Goal: Contribute content: Contribute content

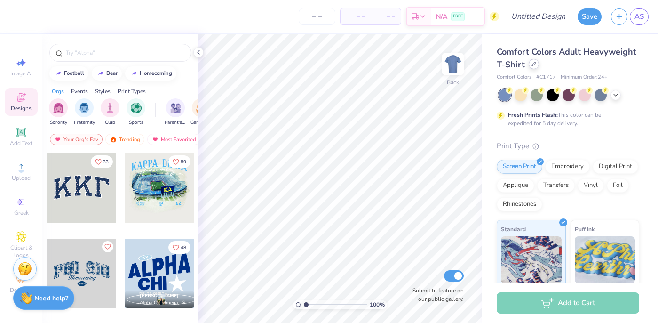
click at [533, 67] on div at bounding box center [534, 64] width 10 height 10
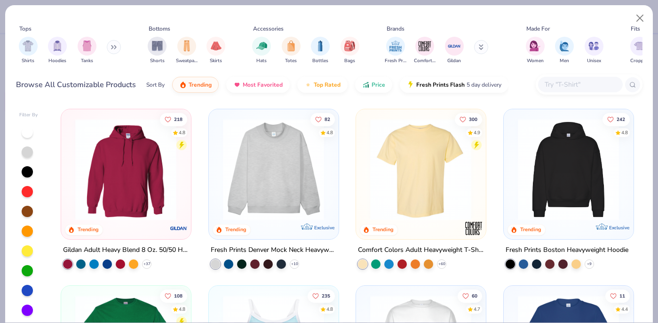
click at [564, 84] on input "text" at bounding box center [580, 84] width 72 height 11
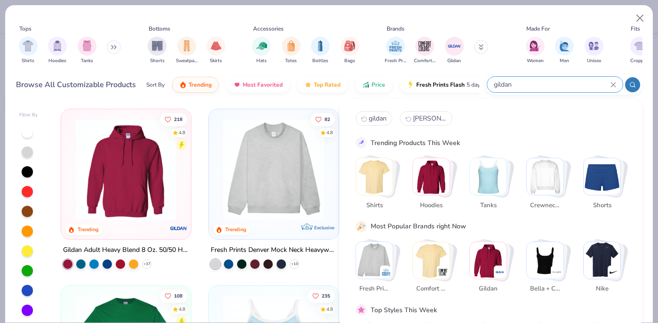
type input "gildan"
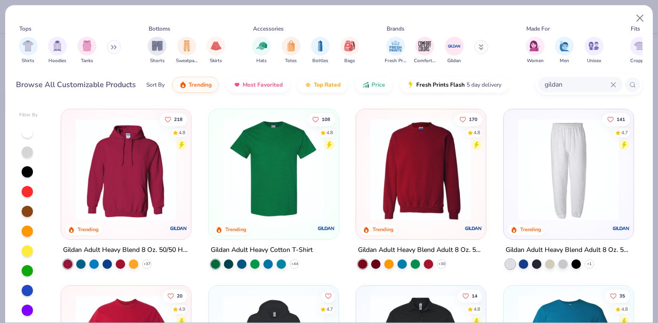
click at [451, 180] on img at bounding box center [421, 170] width 111 height 102
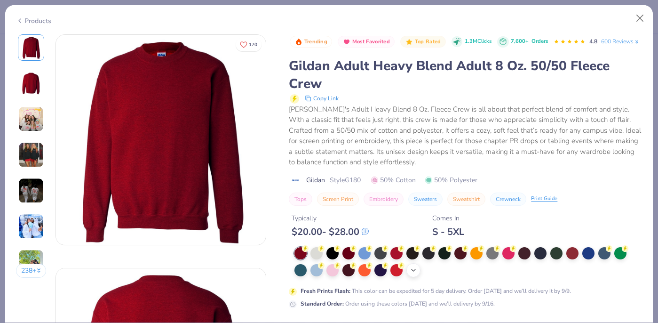
click at [409, 272] on div "+ 8" at bounding box center [414, 270] width 14 height 14
click at [508, 271] on div at bounding box center [509, 269] width 12 height 12
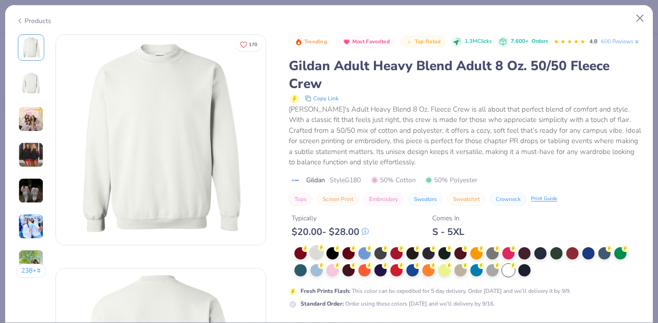
click at [313, 252] on div at bounding box center [317, 252] width 12 height 12
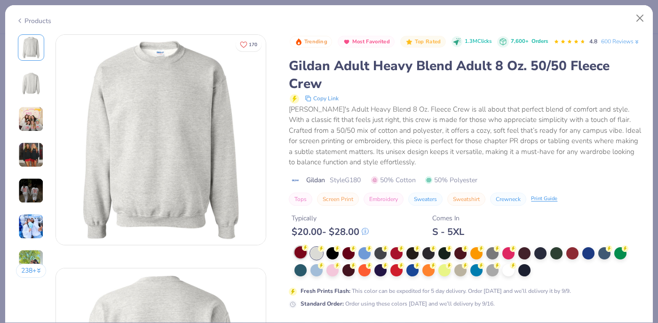
click at [301, 258] on div at bounding box center [301, 252] width 12 height 12
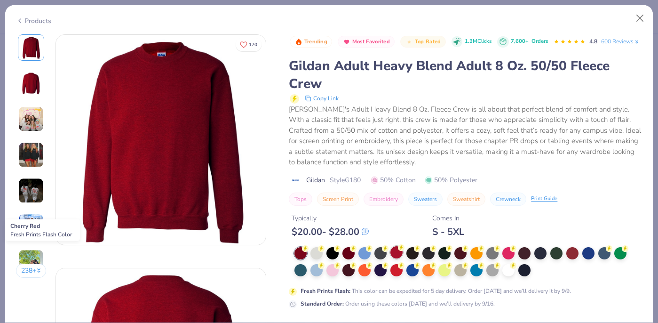
click at [397, 252] on div at bounding box center [397, 252] width 12 height 12
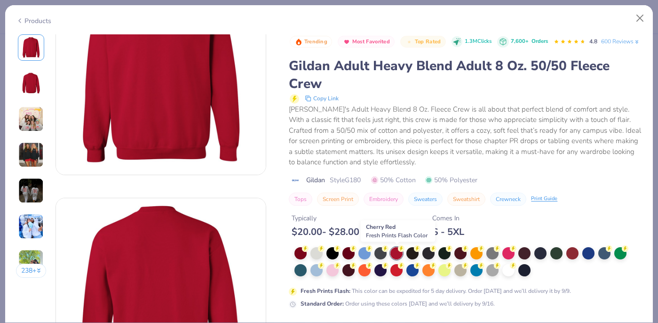
scroll to position [83, 0]
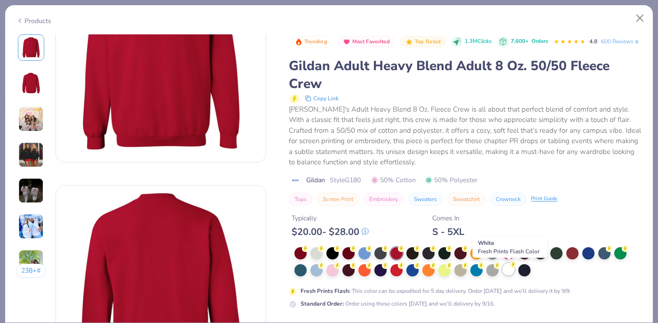
click at [511, 272] on div at bounding box center [509, 269] width 12 height 12
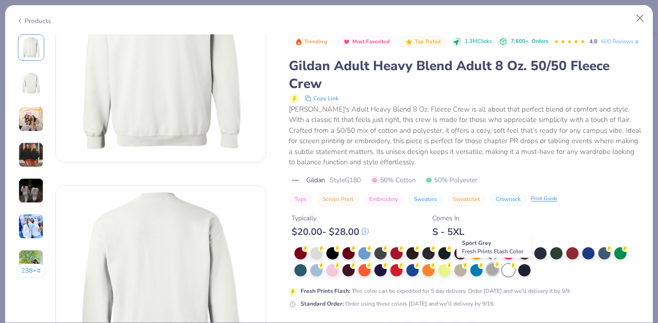
scroll to position [217, 0]
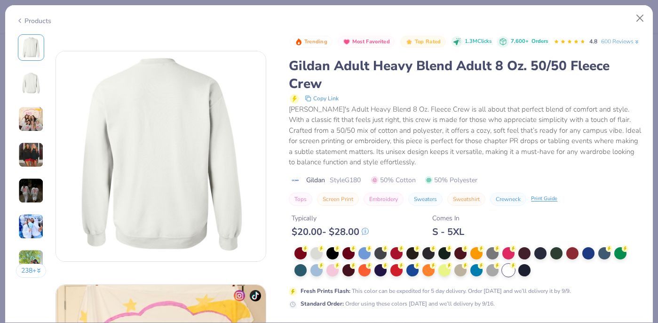
click at [36, 185] on img at bounding box center [30, 190] width 25 height 25
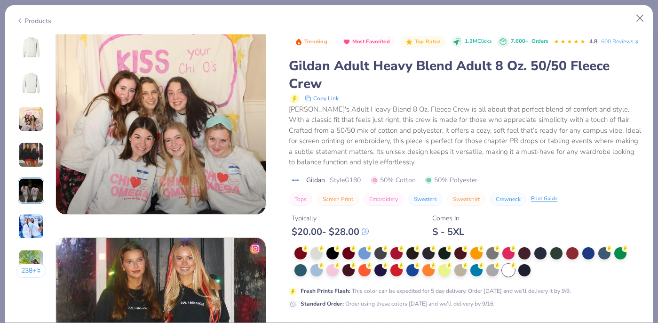
click at [31, 53] on img at bounding box center [31, 47] width 23 height 23
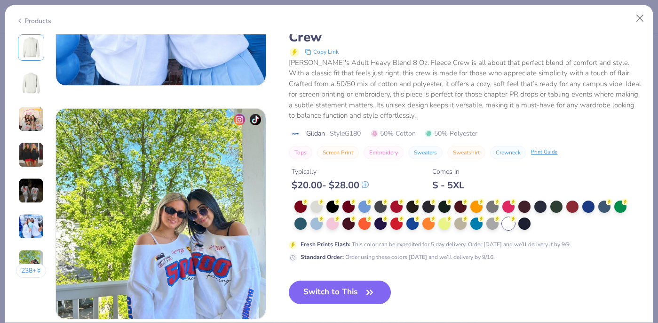
scroll to position [1325, 0]
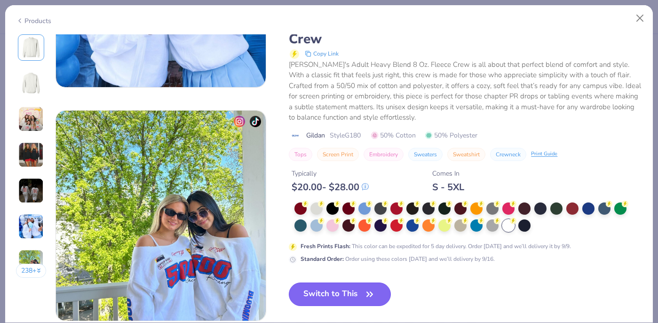
click at [347, 297] on button "Switch to This" at bounding box center [340, 294] width 102 height 24
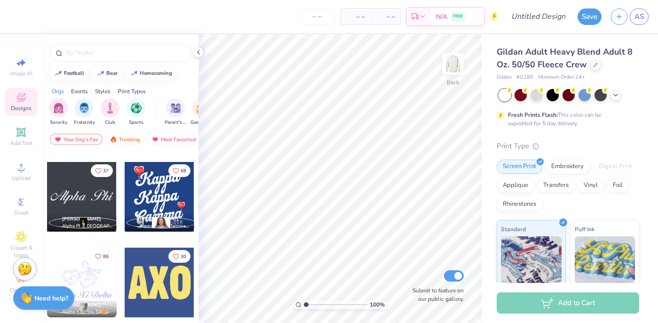
scroll to position [847, 0]
click at [77, 196] on div at bounding box center [82, 197] width 70 height 70
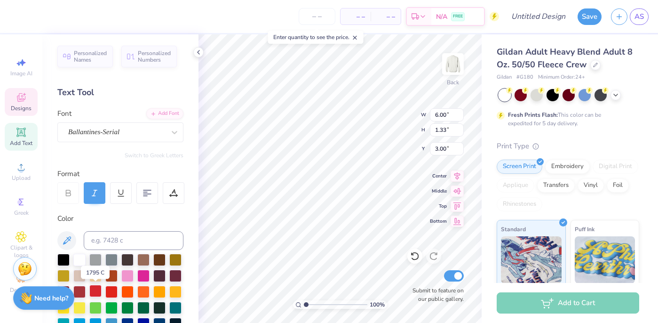
click at [96, 289] on div at bounding box center [95, 291] width 12 height 12
type input "3.38"
type textarea "Alpha Chi"
type input "8.22"
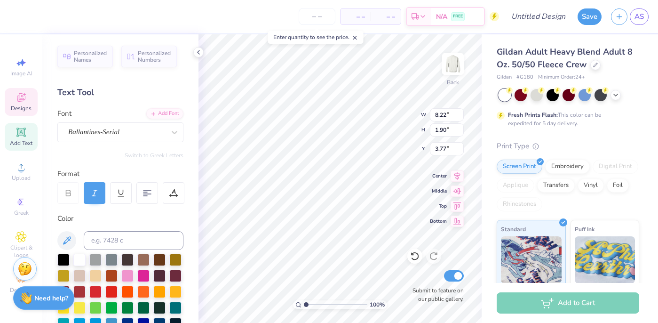
type input "1.90"
type input "3.71"
click at [93, 128] on div "Ballantines-Serial" at bounding box center [116, 132] width 99 height 15
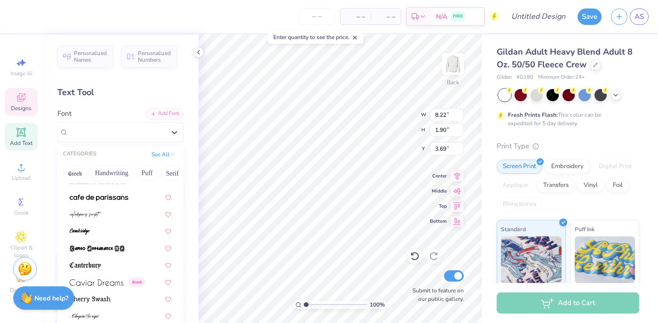
scroll to position [974, 0]
click at [113, 222] on div at bounding box center [120, 215] width 119 height 16
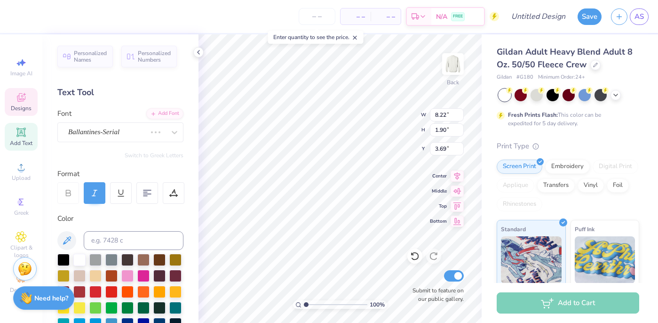
type input "7.58"
type input "2.56"
type input "3.35"
click at [119, 135] on div "cafedeparis-script" at bounding box center [116, 132] width 99 height 15
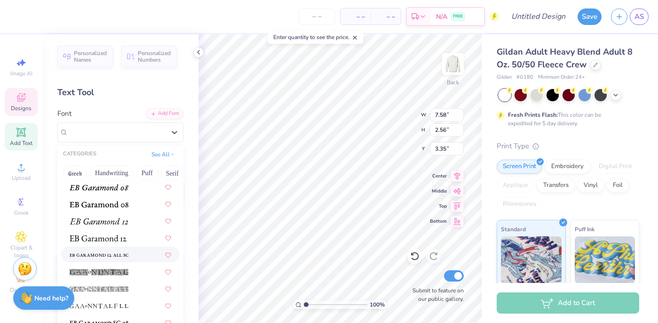
scroll to position [1723, 0]
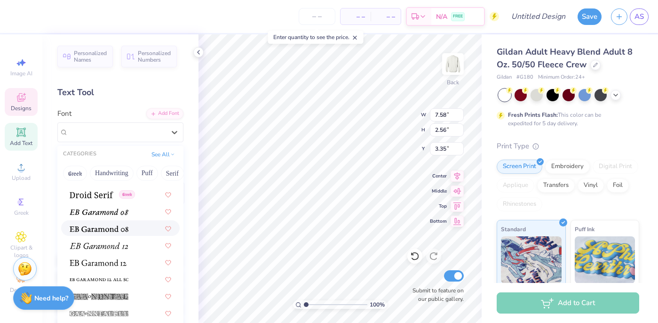
click at [142, 229] on div at bounding box center [121, 228] width 102 height 10
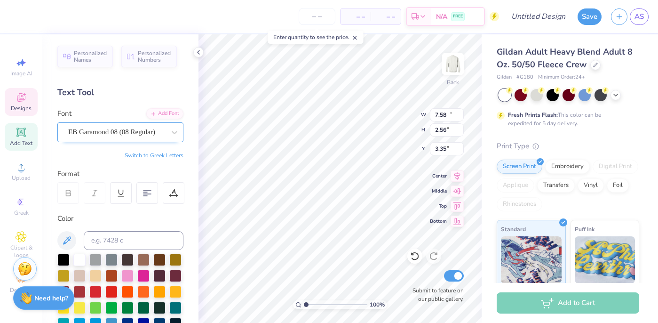
type input "10.97"
type input "2.62"
type input "3.10"
click at [134, 132] on div "EB Garamond 08 (08 Regular)" at bounding box center [116, 132] width 99 height 15
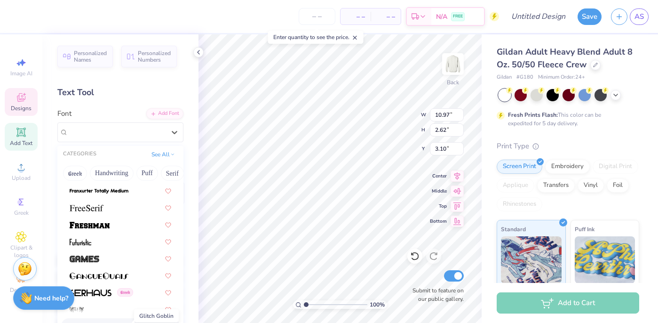
scroll to position [2113, 0]
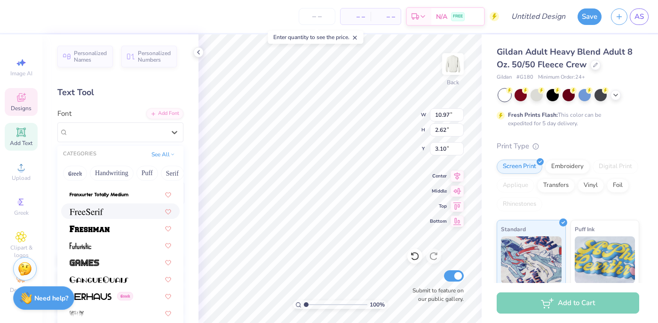
click at [111, 209] on div at bounding box center [121, 211] width 102 height 10
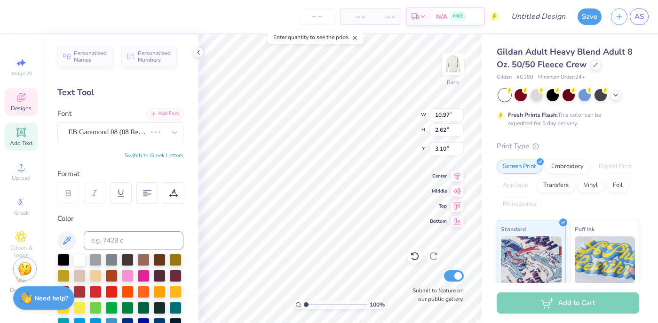
type input "10.95"
type input "2.47"
type input "3.18"
click at [168, 134] on div at bounding box center [174, 132] width 17 height 17
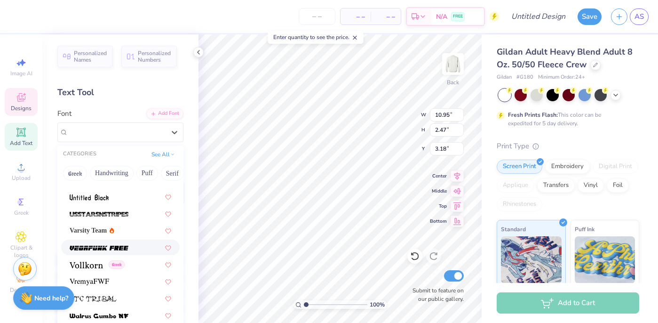
scroll to position [4969, 0]
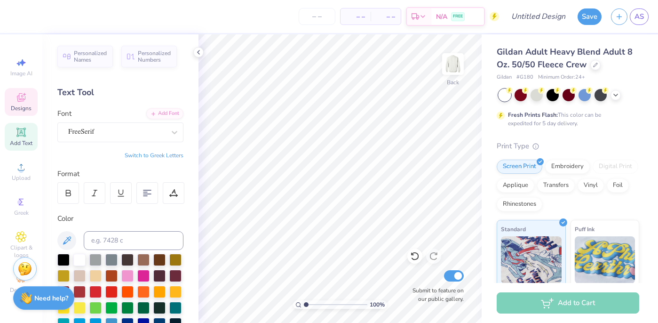
click at [35, 105] on div "Designs" at bounding box center [21, 102] width 33 height 28
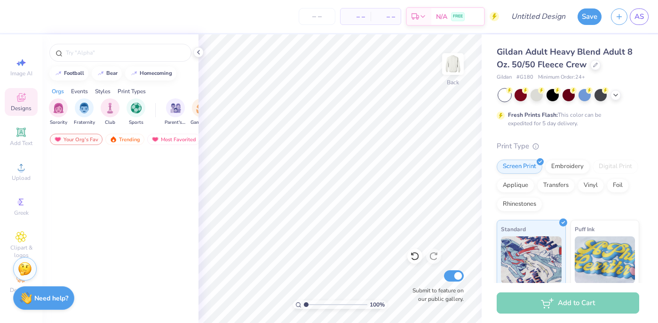
scroll to position [0, 0]
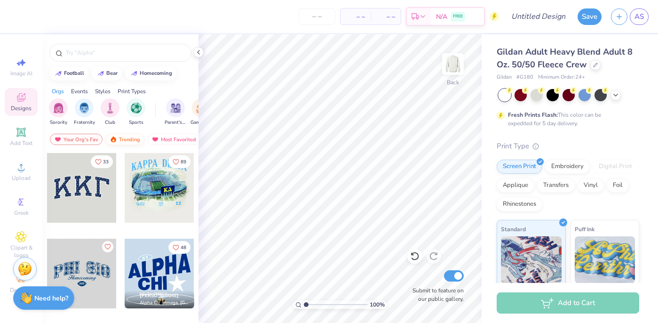
click at [117, 141] on div "Trending" at bounding box center [124, 139] width 39 height 11
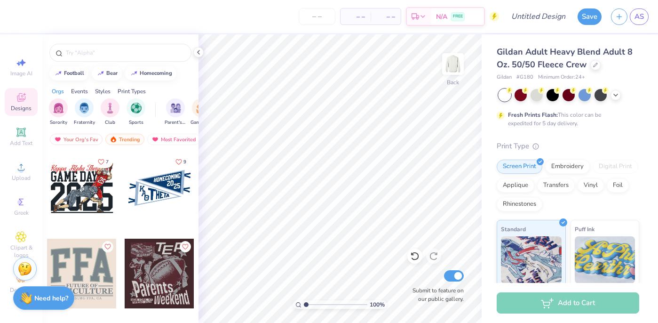
scroll to position [6277, 0]
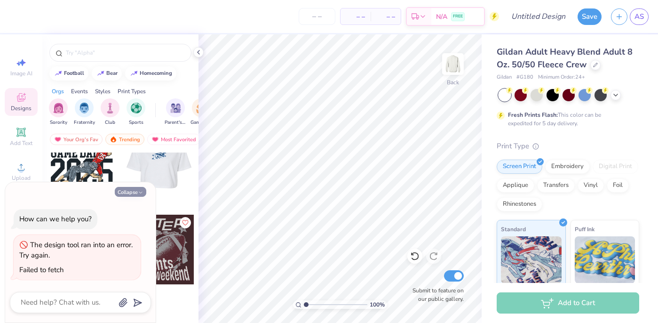
click at [142, 191] on icon "button" at bounding box center [141, 193] width 6 height 6
type textarea "x"
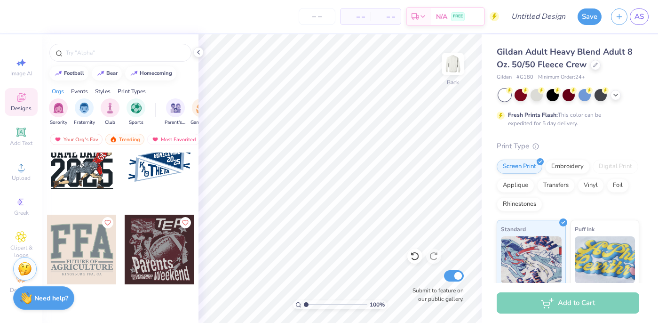
scroll to position [6304, 0]
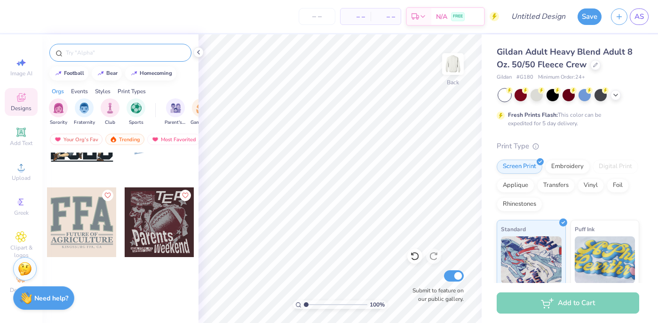
click at [108, 50] on input "text" at bounding box center [125, 52] width 120 height 9
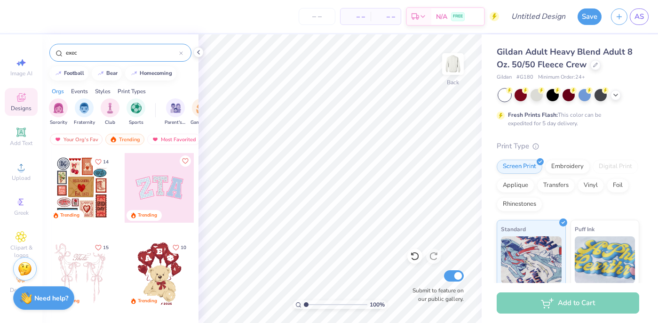
type input "exec"
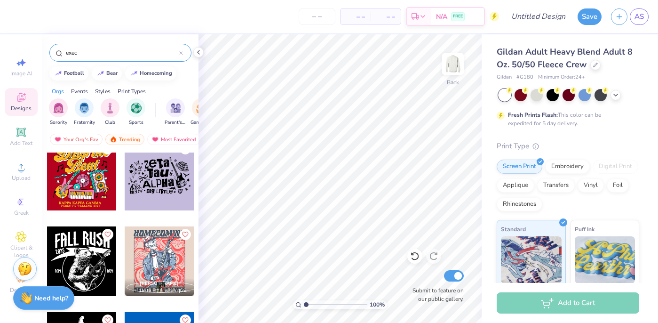
scroll to position [394, 0]
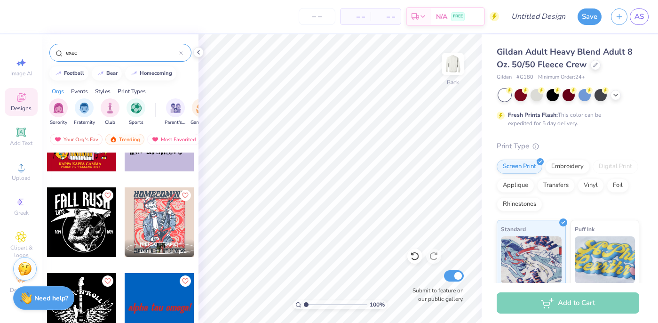
click at [179, 52] on icon at bounding box center [181, 53] width 4 height 4
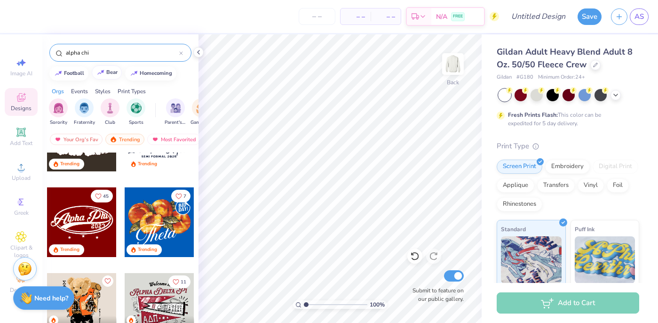
type input "alpha chi"
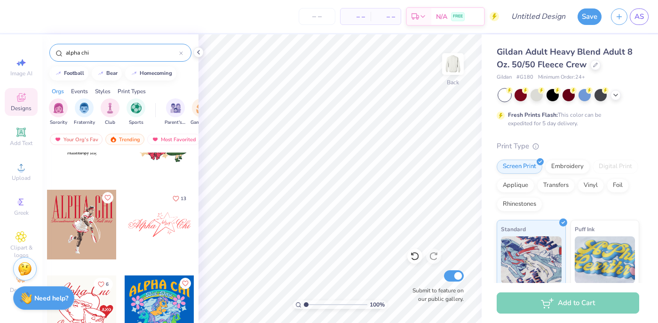
scroll to position [2787, 0]
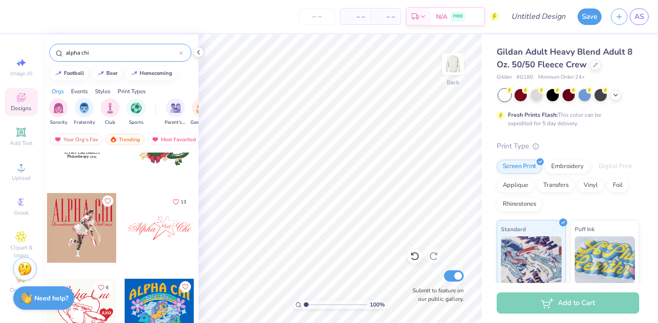
click at [86, 224] on div at bounding box center [82, 228] width 70 height 70
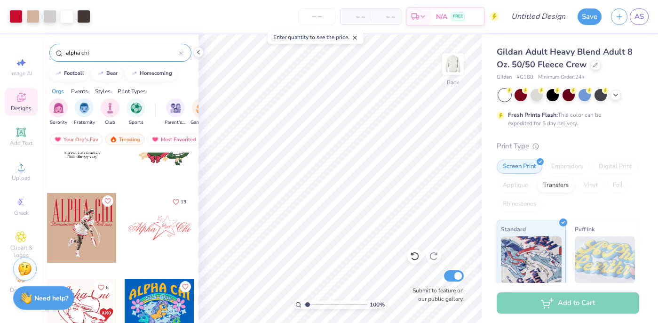
type input "1.97"
type textarea "x"
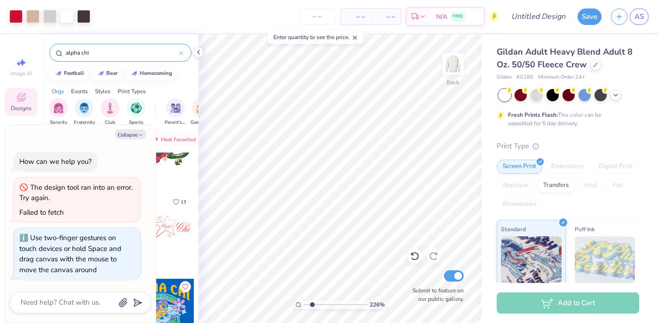
type input "2.26"
type textarea "x"
drag, startPoint x: 305, startPoint y: 303, endPoint x: 311, endPoint y: 302, distance: 6.2
type input "1.81"
click at [311, 302] on input "range" at bounding box center [336, 304] width 64 height 8
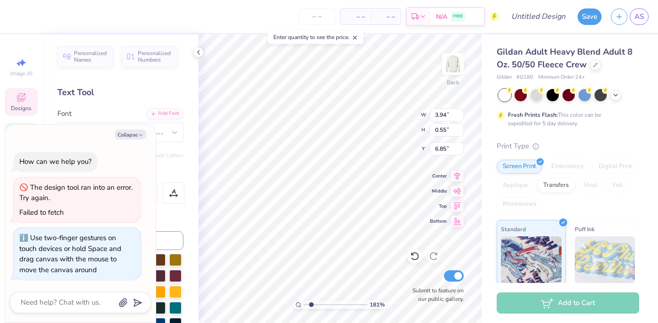
type textarea "x"
type textarea "E"
type textarea "x"
type textarea "Ex"
type textarea "x"
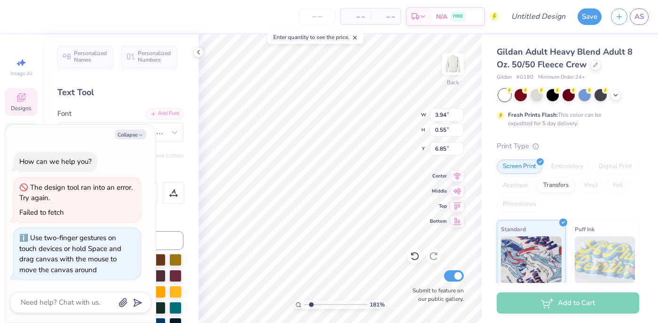
type textarea "Exe"
type textarea "x"
type textarea "Exec"
type textarea "x"
type textarea "Execu"
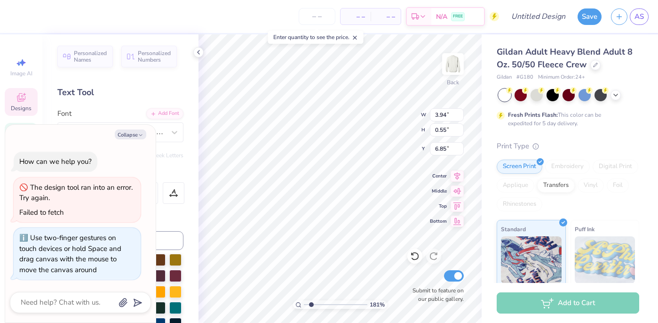
scroll to position [0, 0]
type textarea "x"
type textarea "Execut"
type textarea "x"
type textarea "Executi"
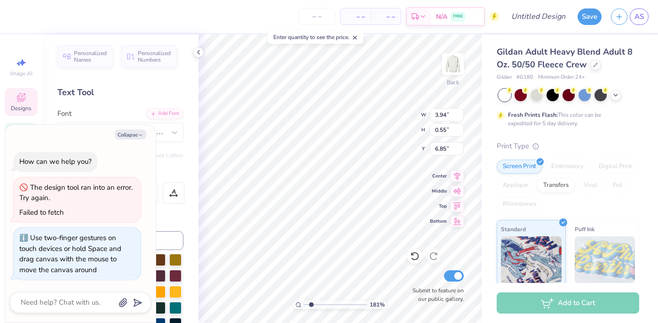
type textarea "x"
type textarea "Executiv"
type textarea "x"
type textarea "Executive"
type textarea "x"
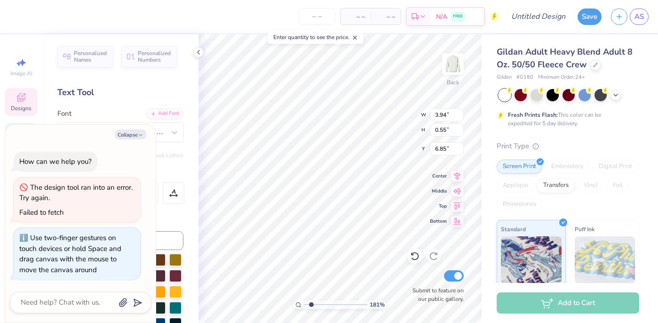
type textarea "Executive"
type textarea "x"
type textarea "Executive B"
type textarea "x"
type textarea "Executive Bo"
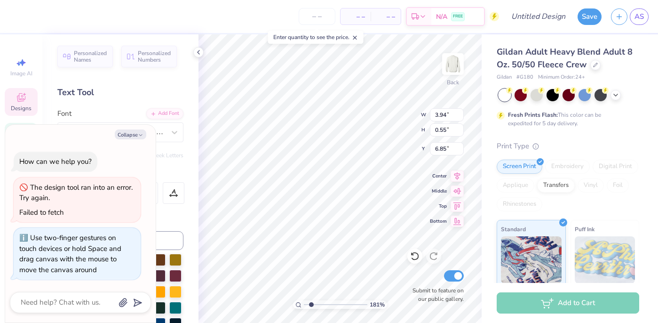
type textarea "x"
type textarea "Executive Boar"
type textarea "x"
type textarea "Executive Board"
type textarea "x"
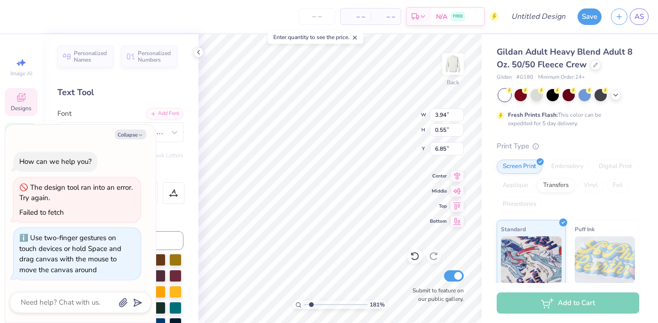
type textarea "Executive Board"
type textarea "x"
type textarea "Executive Board 2"
type textarea "x"
type textarea "Executive Board 20"
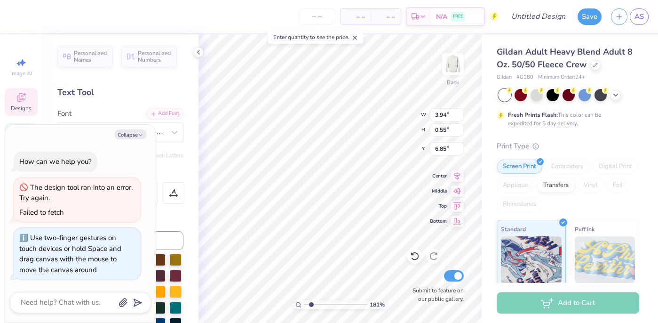
type textarea "x"
type textarea "Executive Board 202"
type textarea "x"
type textarea "Executive Board 2025"
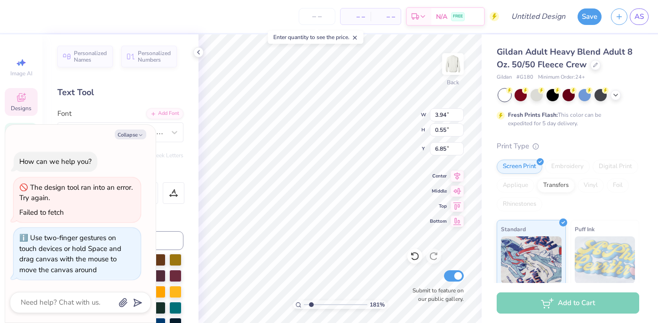
type textarea "x"
type input "2.90"
type input "0.65"
type input "6.87"
type textarea "x"
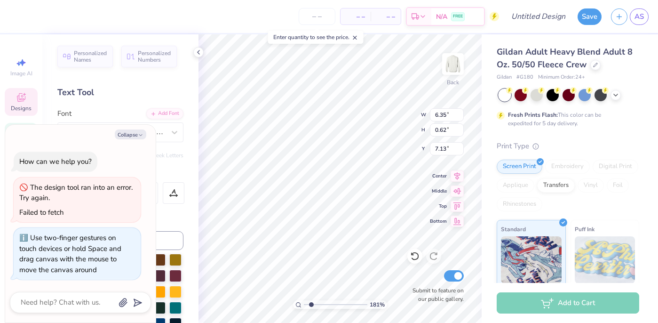
type input "8.97"
type input "0.87"
type input "7.39"
type textarea "x"
type input "7.31"
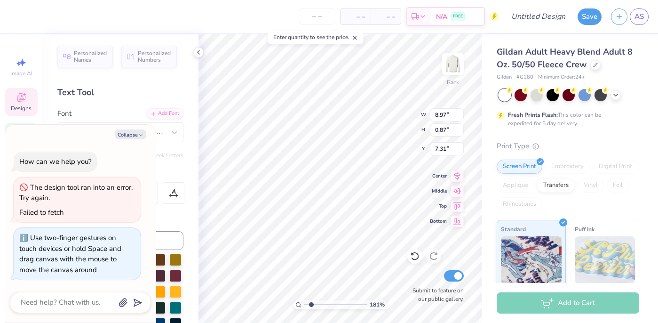
type textarea "x"
type input "10.06"
type input "3.76"
type input "3.00"
type textarea "x"
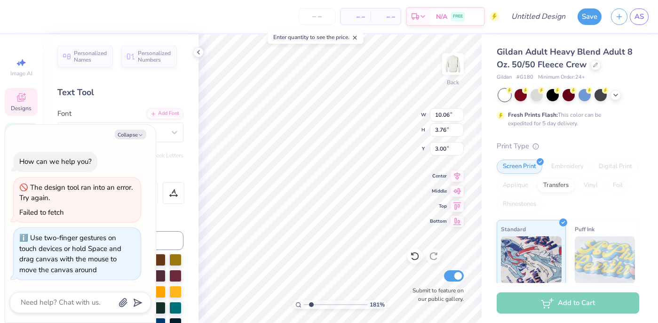
type input "8.97"
type input "0.87"
type input "7.31"
type textarea "x"
type input "7.30"
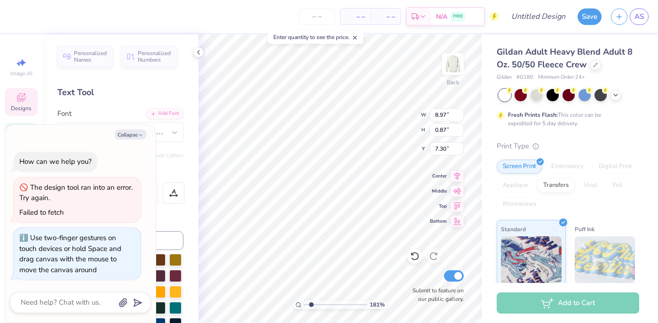
type textarea "x"
type input "7.31"
type textarea "x"
drag, startPoint x: 312, startPoint y: 305, endPoint x: 302, endPoint y: 304, distance: 9.5
type input "1"
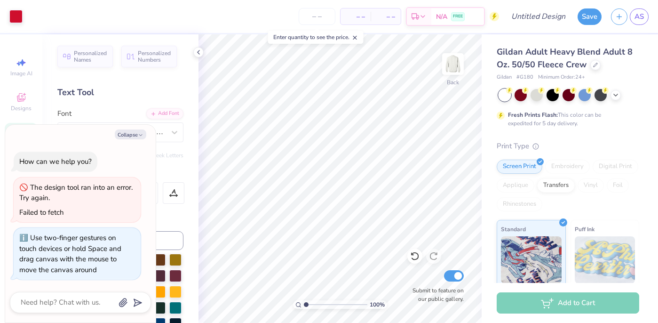
click at [304, 304] on input "range" at bounding box center [336, 304] width 64 height 8
click at [315, 12] on input "number" at bounding box center [317, 16] width 37 height 17
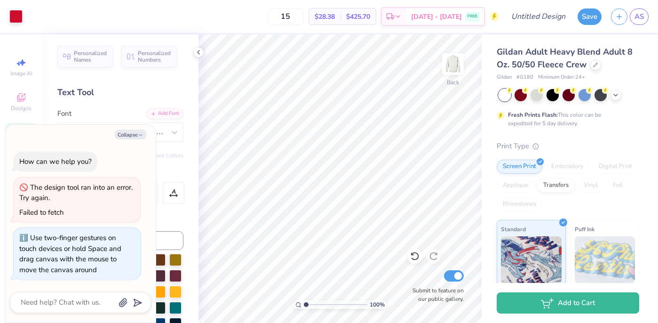
type input "15"
click at [617, 99] on div at bounding box center [616, 94] width 10 height 10
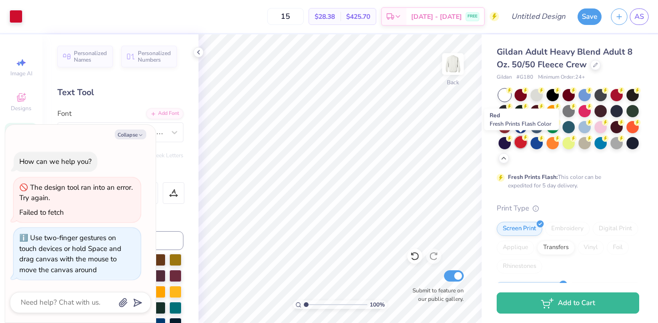
click at [521, 138] on div at bounding box center [521, 142] width 12 height 12
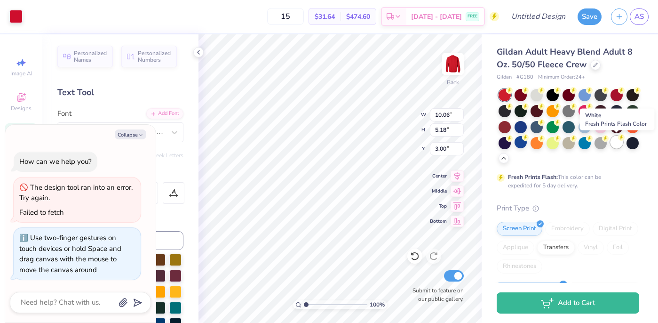
click at [618, 142] on div at bounding box center [617, 142] width 12 height 12
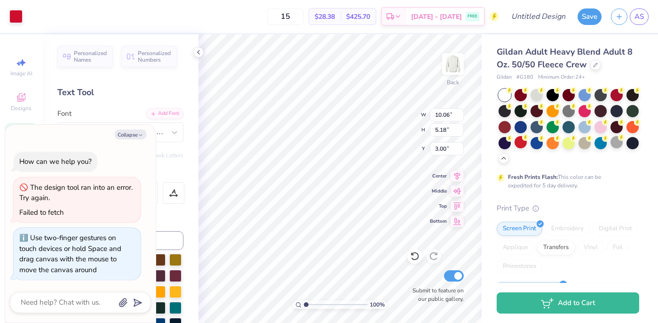
type textarea "x"
type input "1"
drag, startPoint x: 306, startPoint y: 305, endPoint x: 299, endPoint y: 305, distance: 6.7
click at [304, 305] on input "range" at bounding box center [336, 304] width 64 height 8
click at [301, 16] on input "15" at bounding box center [285, 16] width 37 height 17
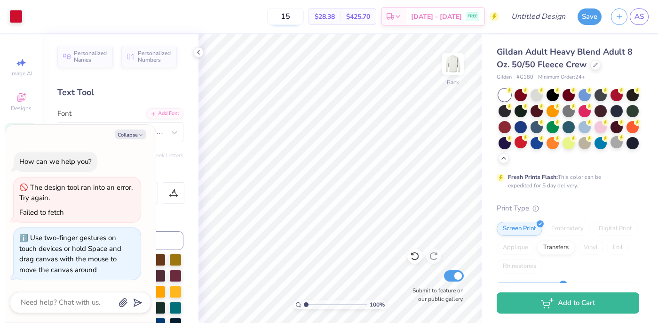
click at [301, 16] on input "15" at bounding box center [285, 16] width 37 height 17
type input "1"
type input "4"
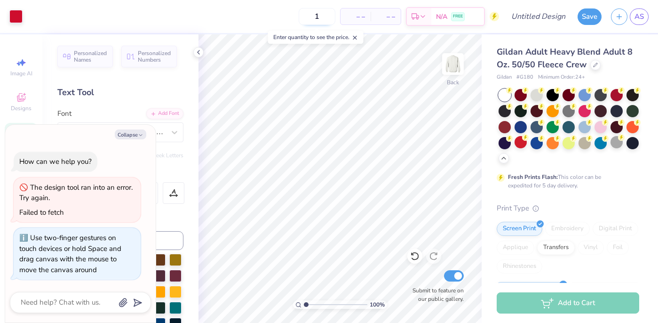
type input "15"
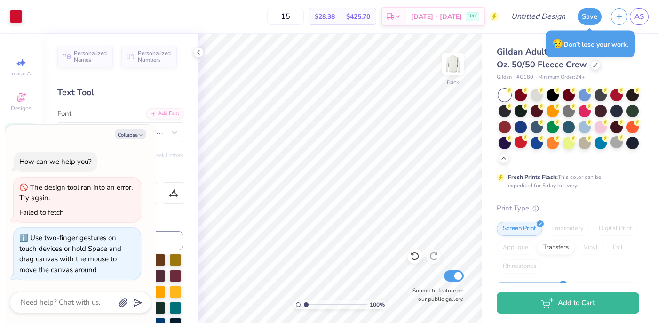
type textarea "x"
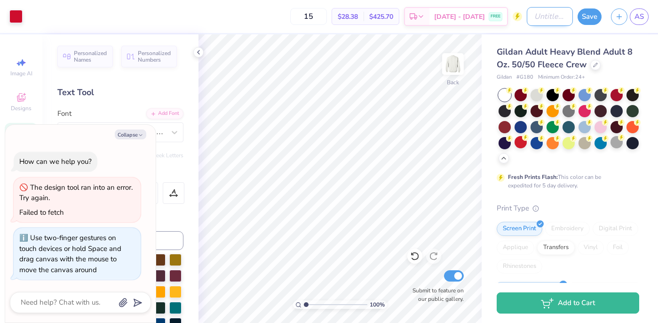
click at [544, 14] on input "Design Title" at bounding box center [550, 16] width 46 height 19
type input "e"
type textarea "x"
type input "ex"
type textarea "x"
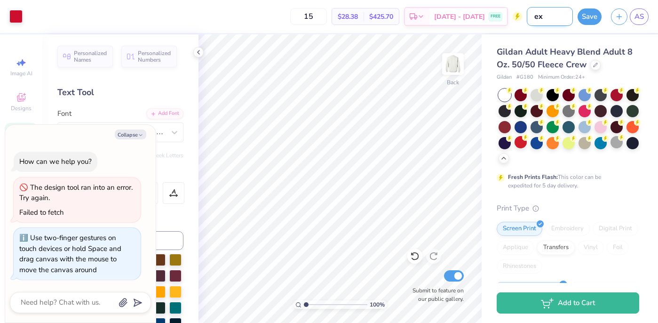
type input "exe"
type textarea "x"
type input "execf"
type textarea "x"
type input "execf"
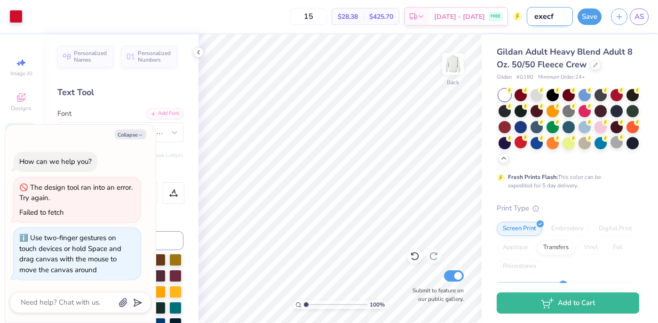
type textarea "x"
type input "execf"
type textarea "x"
type input "exec"
type textarea "x"
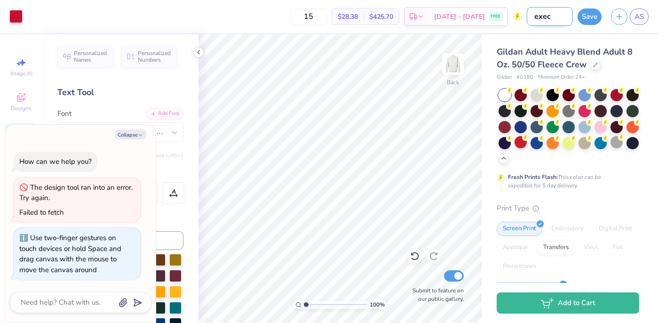
type input "exec"
type textarea "x"
type input "exec c"
type textarea "x"
type input "exec cr"
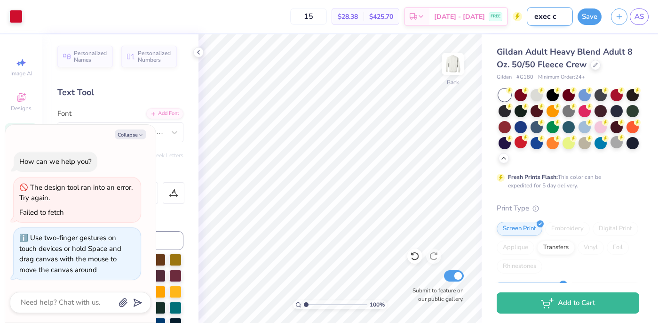
type textarea "x"
type input "exec crre"
type textarea "x"
type input "exec crr"
type textarea "x"
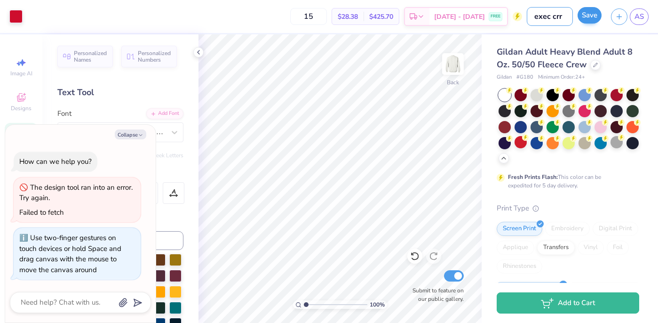
scroll to position [0, 0]
type input "exec cr"
type textarea "x"
type input "exec cre"
type textarea "x"
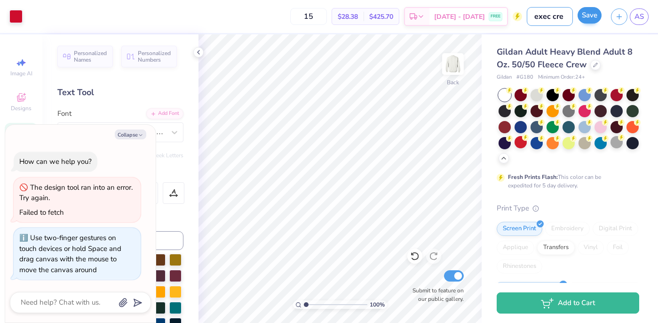
type input "exec crew"
type textarea "x"
type input "exec crew"
click at [590, 16] on button "Save" at bounding box center [590, 15] width 24 height 16
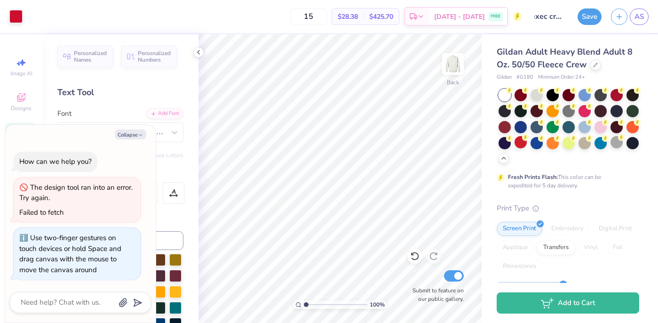
scroll to position [0, 0]
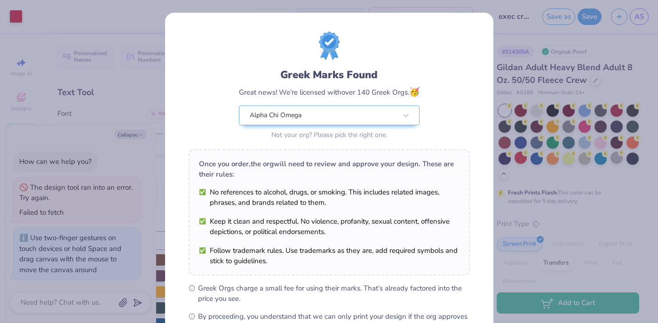
scroll to position [118, 0]
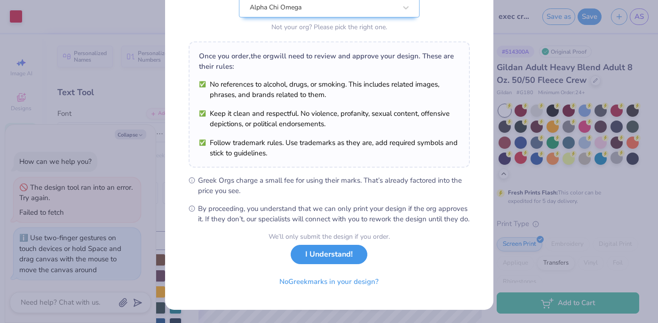
click at [323, 256] on button "I Understand!" at bounding box center [329, 254] width 77 height 19
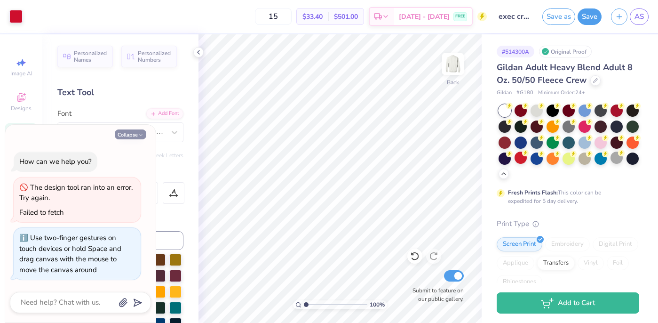
click at [138, 135] on icon "button" at bounding box center [141, 135] width 6 height 6
type textarea "x"
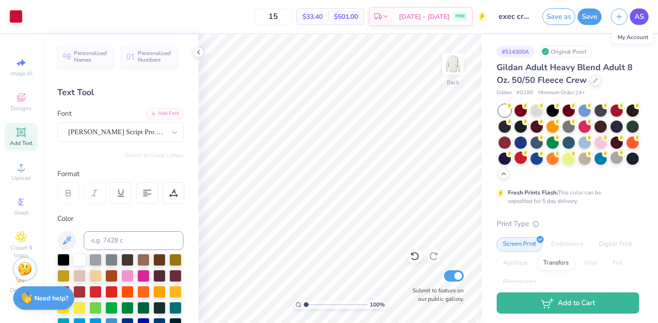
click at [639, 17] on span "AS" at bounding box center [639, 16] width 9 height 11
click at [454, 18] on div "FREE" at bounding box center [461, 18] width 14 height 9
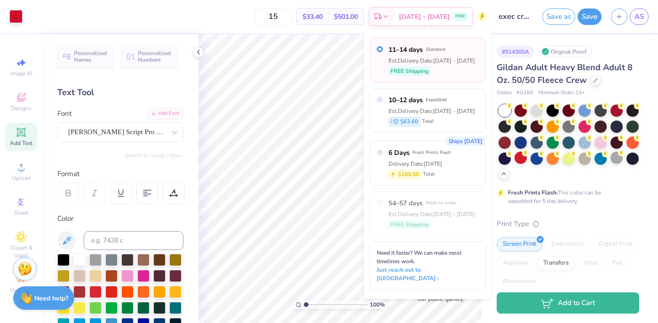
click at [495, 24] on input "exec crew" at bounding box center [515, 16] width 46 height 19
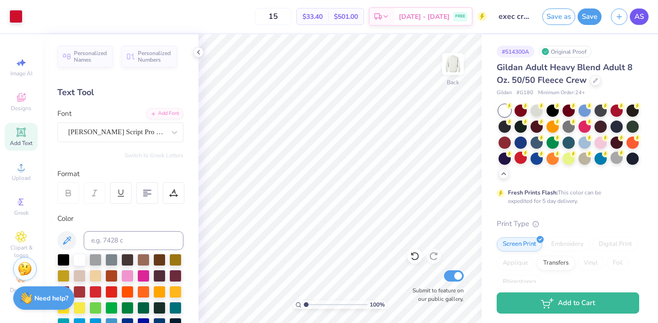
click at [646, 19] on link "AS" at bounding box center [639, 16] width 19 height 16
